Goal: Book appointment/travel/reservation

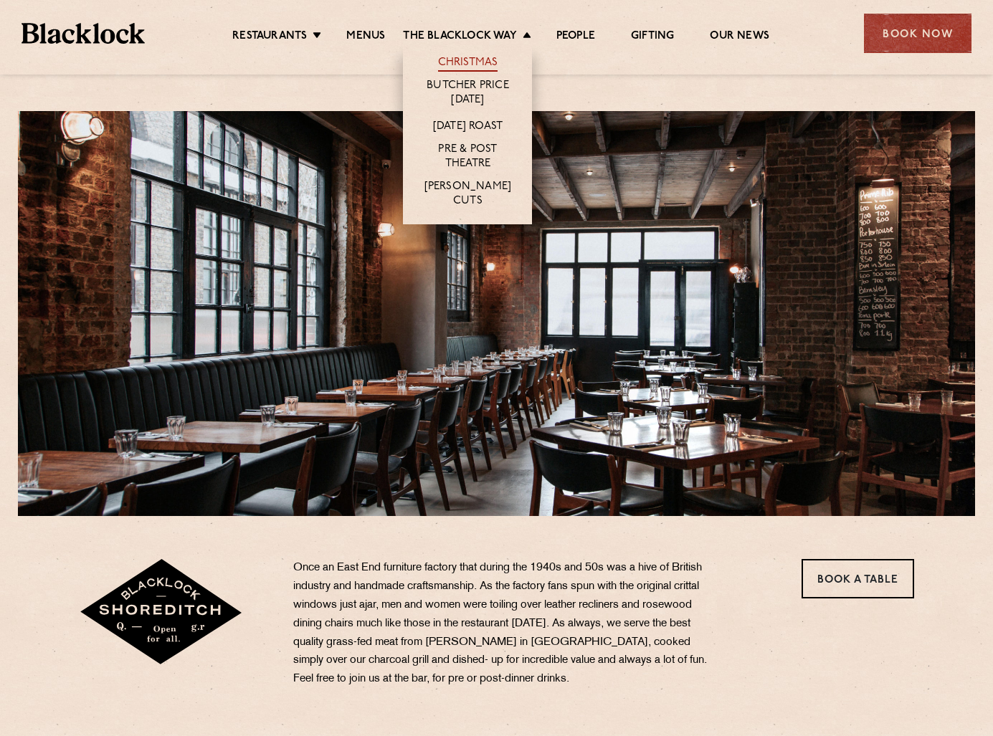
click at [466, 58] on link "Christmas" at bounding box center [468, 64] width 60 height 16
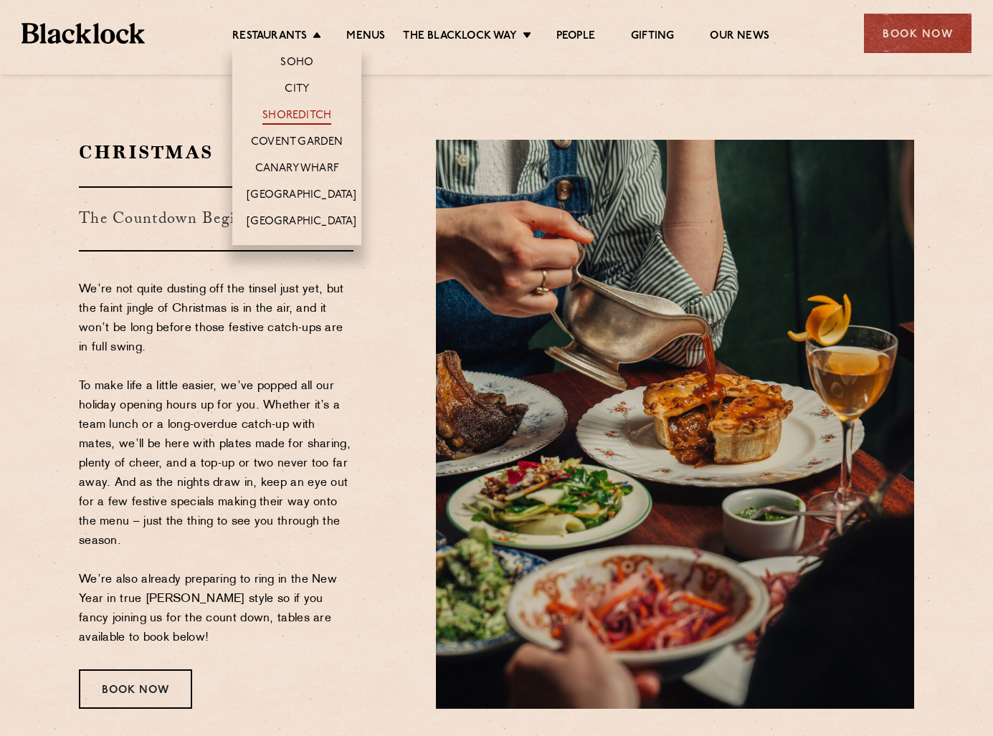
click at [302, 109] on link "Shoreditch" at bounding box center [296, 117] width 69 height 16
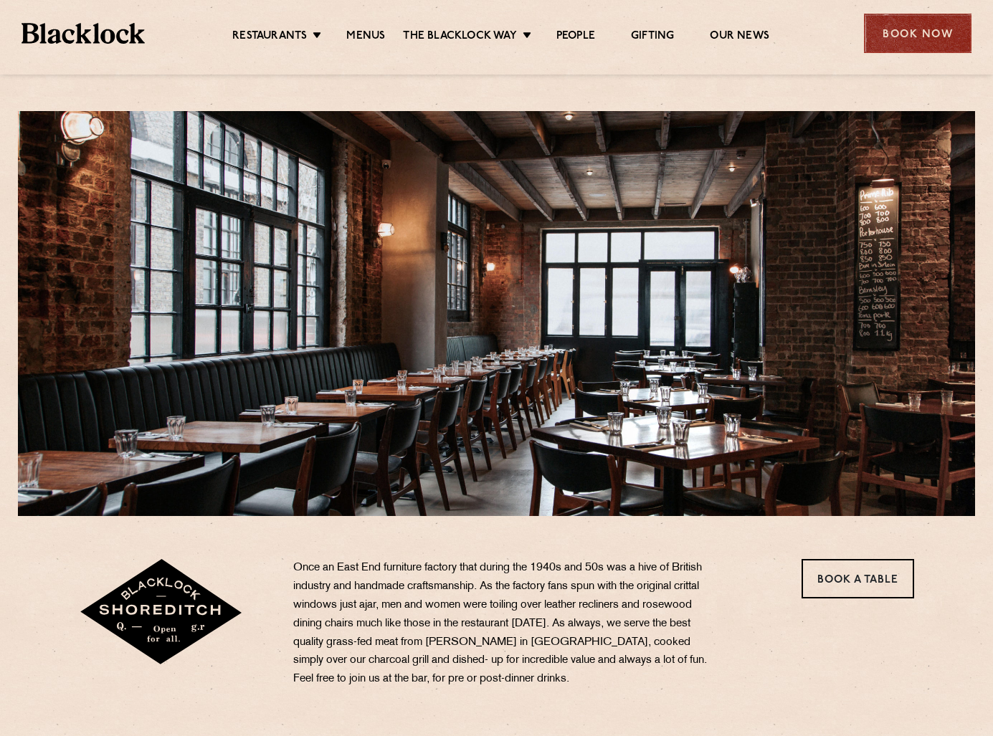
click at [913, 31] on div "Book Now" at bounding box center [917, 33] width 107 height 39
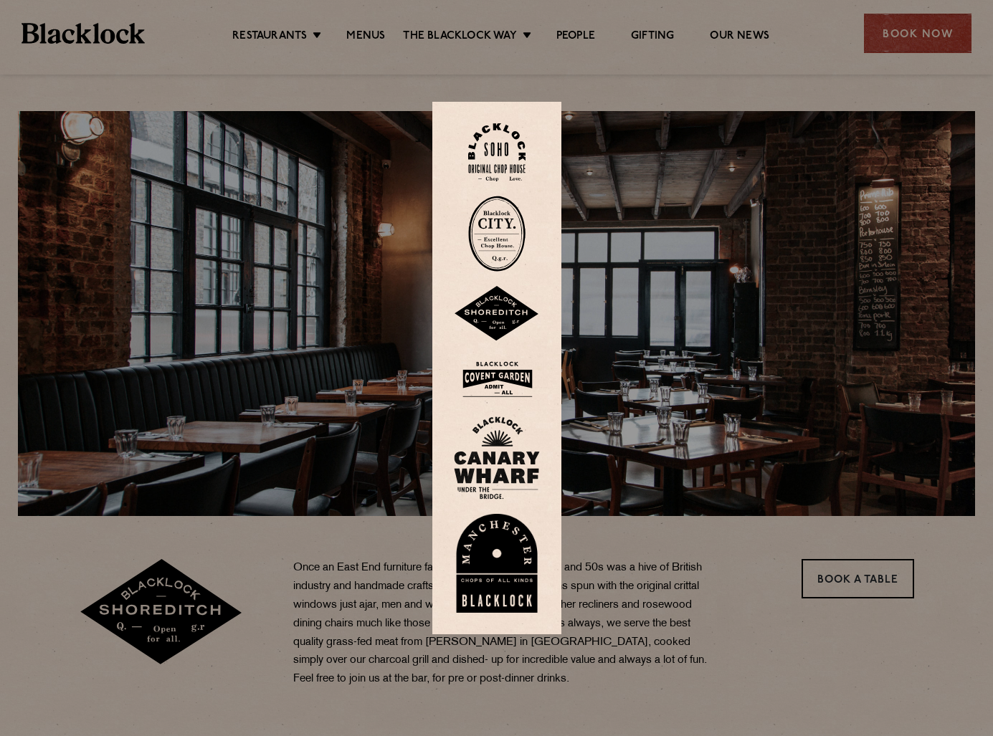
click at [499, 314] on img at bounding box center [497, 314] width 86 height 56
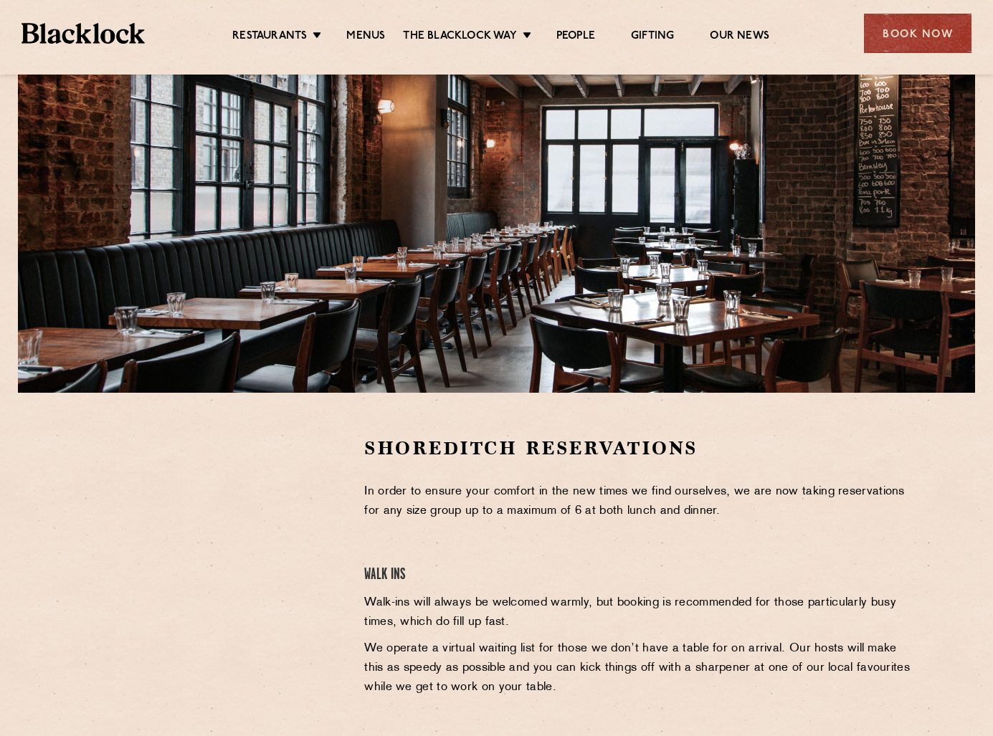
scroll to position [143, 0]
